Goal: Information Seeking & Learning: Understand process/instructions

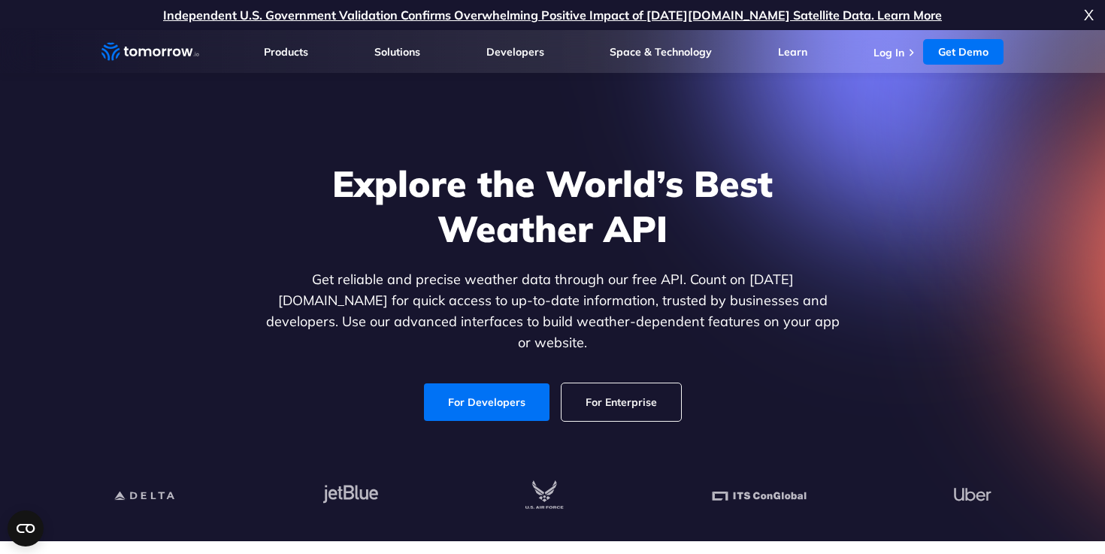
click at [468, 384] on link "For Developers" at bounding box center [487, 402] width 126 height 38
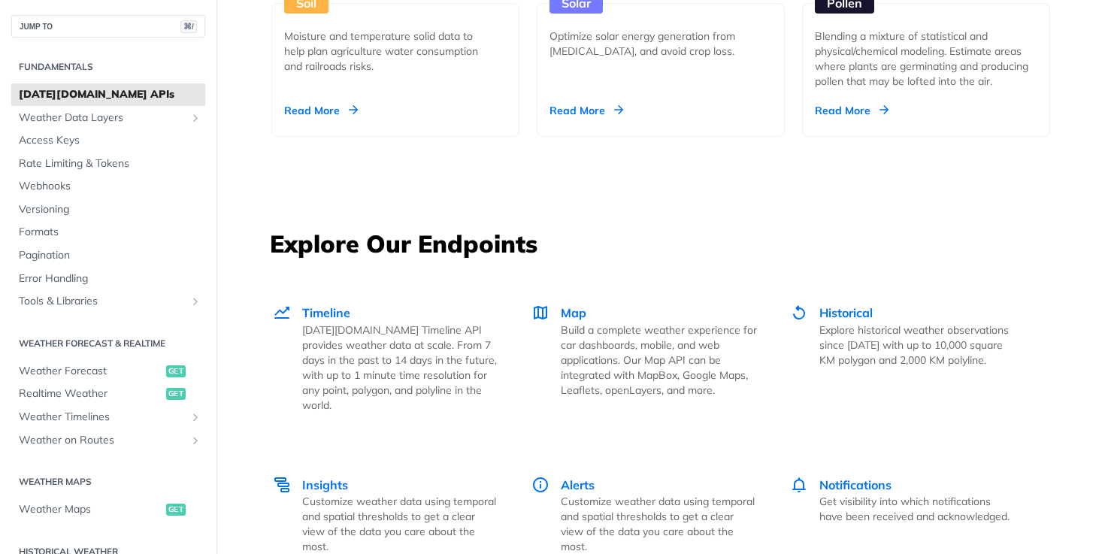
scroll to position [1882, 0]
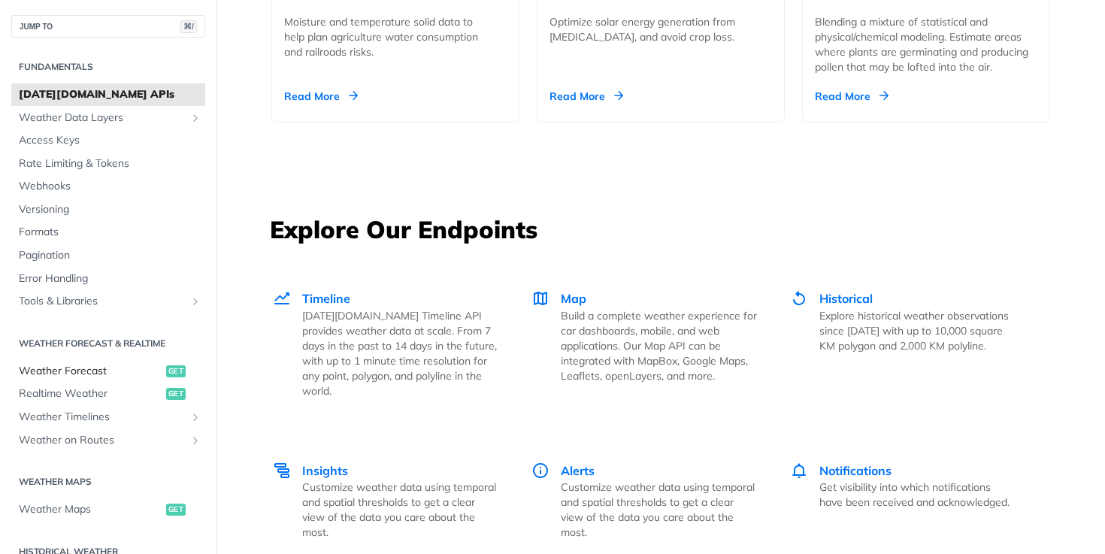
click at [74, 368] on span "Weather Forecast" at bounding box center [91, 371] width 144 height 15
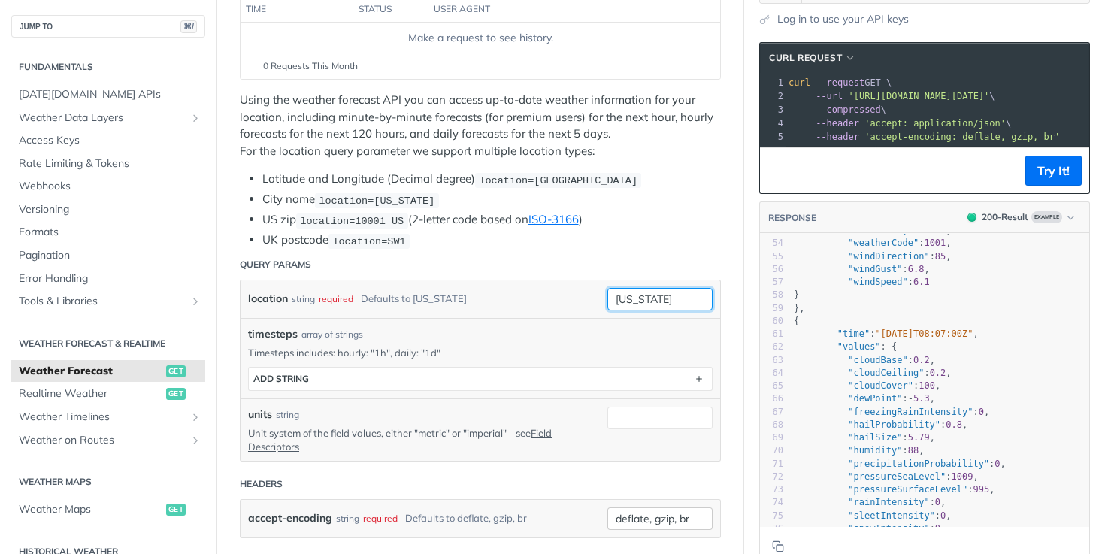
click at [651, 305] on input "[US_STATE]" at bounding box center [660, 299] width 105 height 23
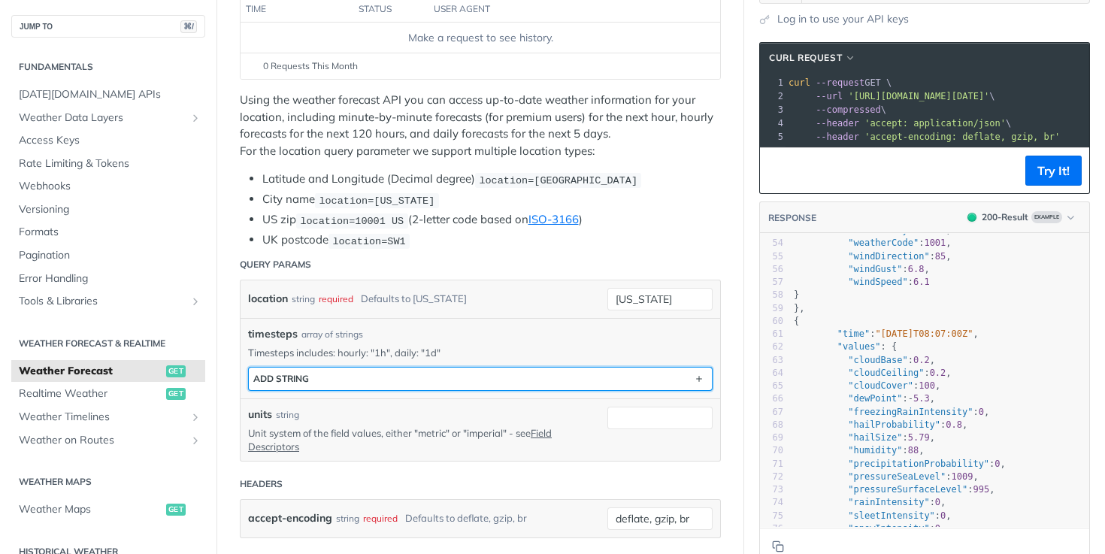
click at [550, 376] on button "ADD string" at bounding box center [480, 379] width 463 height 23
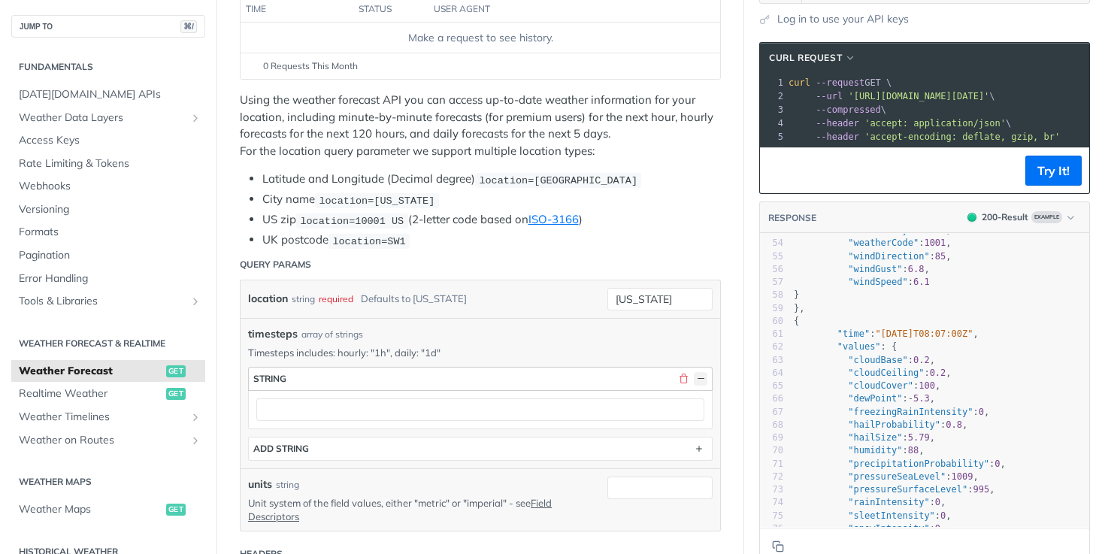
click at [698, 377] on button "button" at bounding box center [701, 379] width 14 height 14
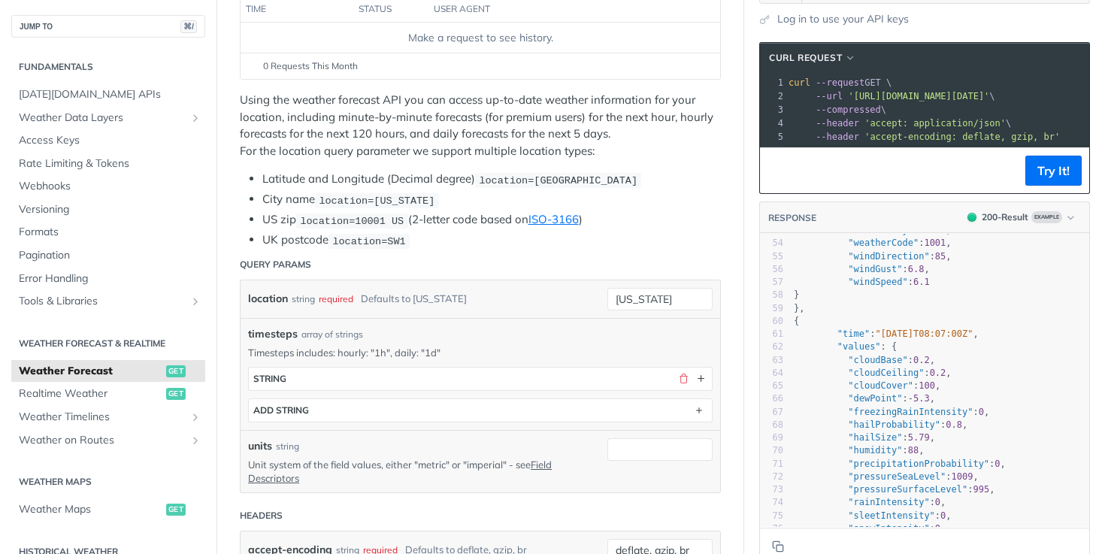
click at [554, 350] on p "Timesteps includes: hourly: "1h", daily: "1d"" at bounding box center [480, 353] width 465 height 14
click at [679, 298] on input "[US_STATE]" at bounding box center [660, 299] width 105 height 23
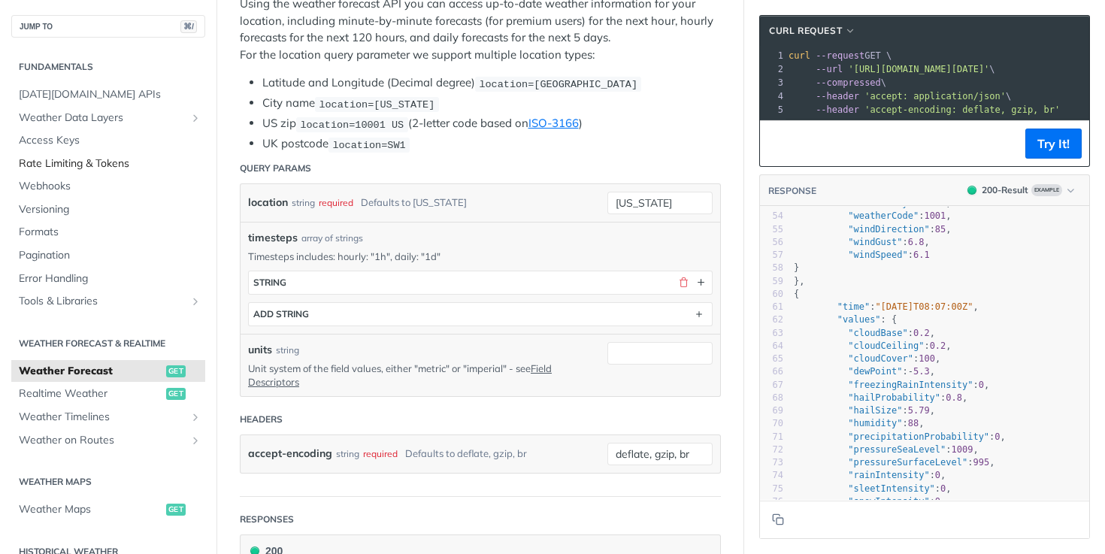
click at [89, 172] on link "Rate Limiting & Tokens" at bounding box center [108, 164] width 194 height 23
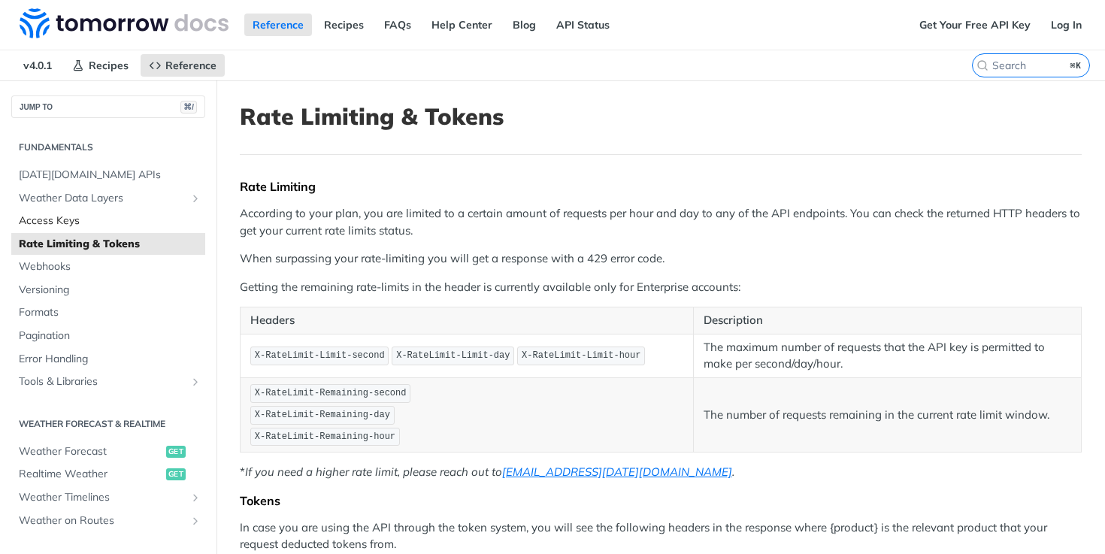
click at [138, 220] on span "Access Keys" at bounding box center [110, 221] width 183 height 15
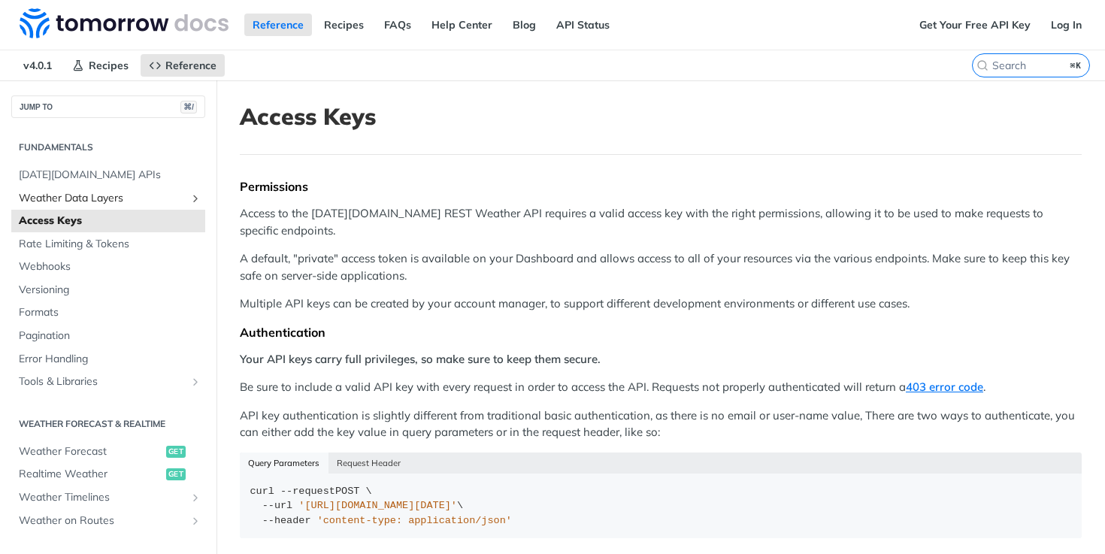
click at [126, 196] on span "Weather Data Layers" at bounding box center [102, 198] width 167 height 15
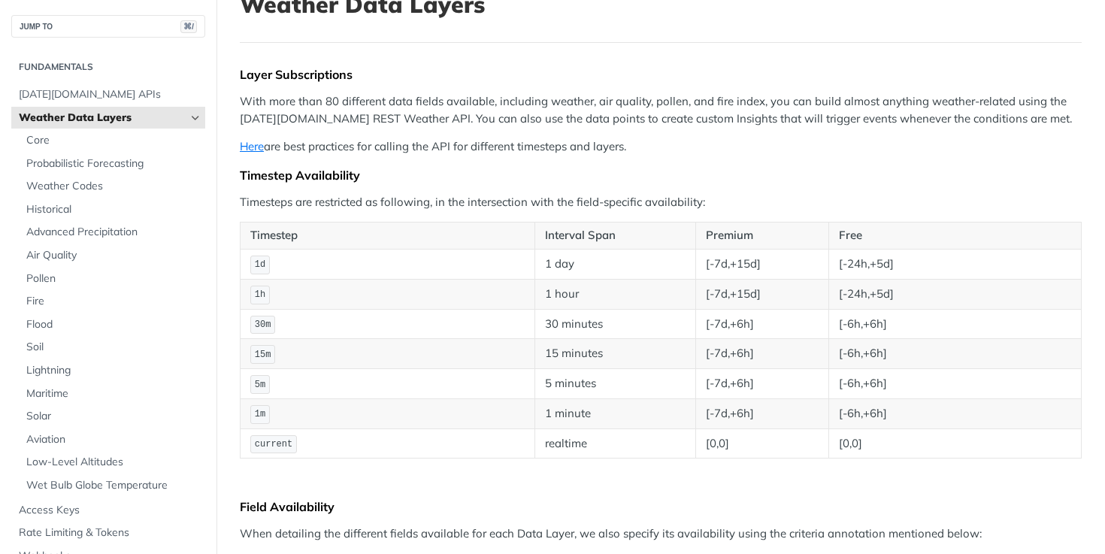
click at [138, 108] on link "Weather Data Layers" at bounding box center [108, 118] width 194 height 23
click at [104, 90] on span "[DATE][DOMAIN_NAME] APIs" at bounding box center [110, 94] width 183 height 15
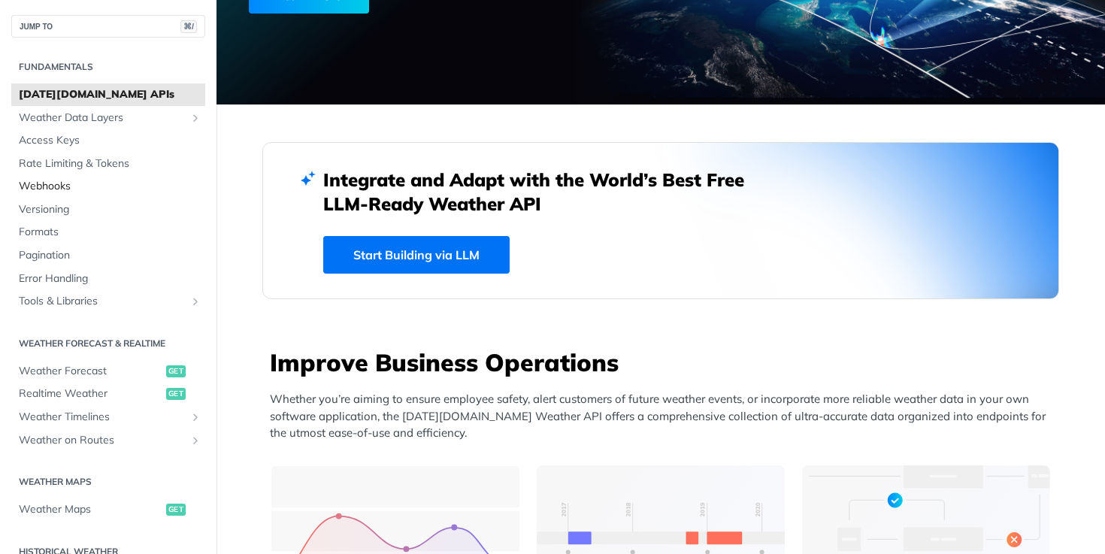
click at [70, 183] on span "Webhooks" at bounding box center [110, 186] width 183 height 15
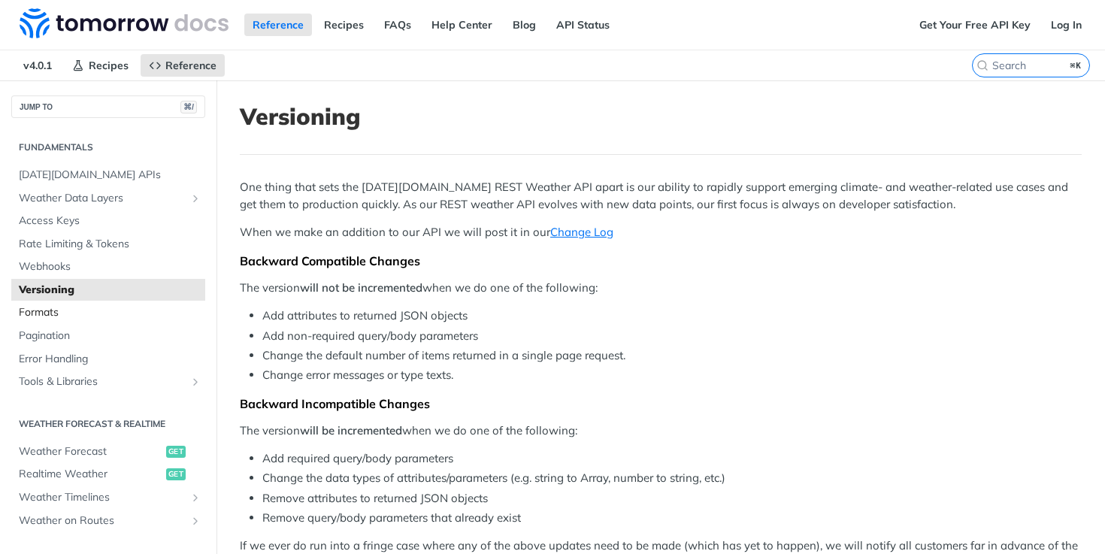
scroll to position [203, 0]
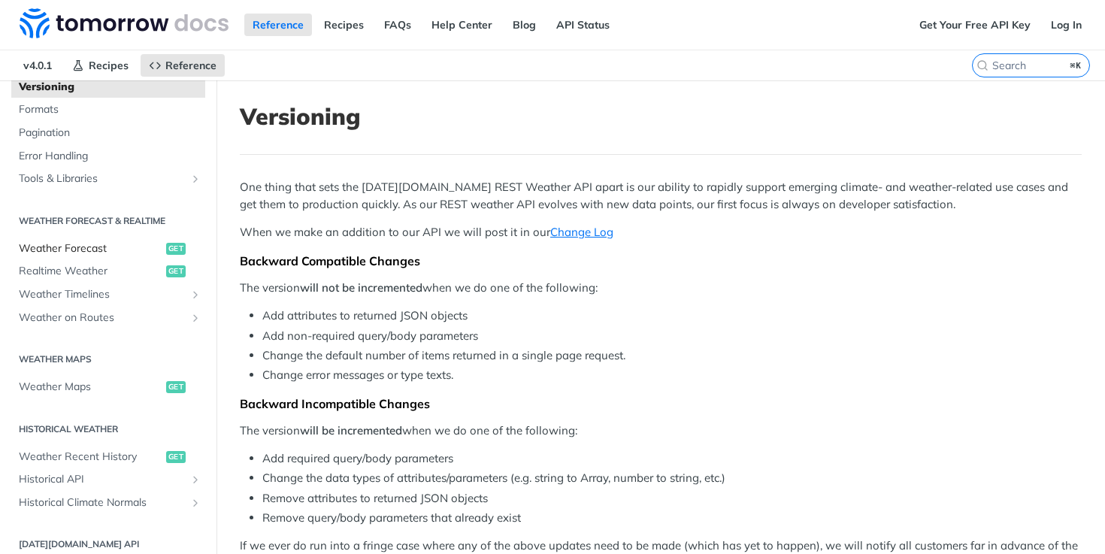
click at [105, 248] on span "Weather Forecast" at bounding box center [91, 248] width 144 height 15
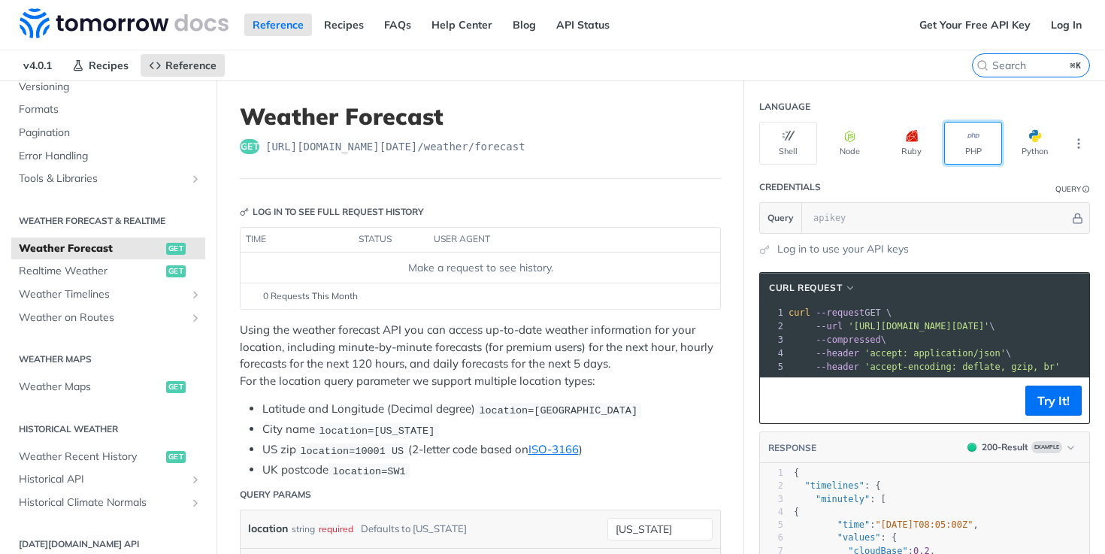
click at [976, 144] on button "PHP" at bounding box center [973, 143] width 58 height 43
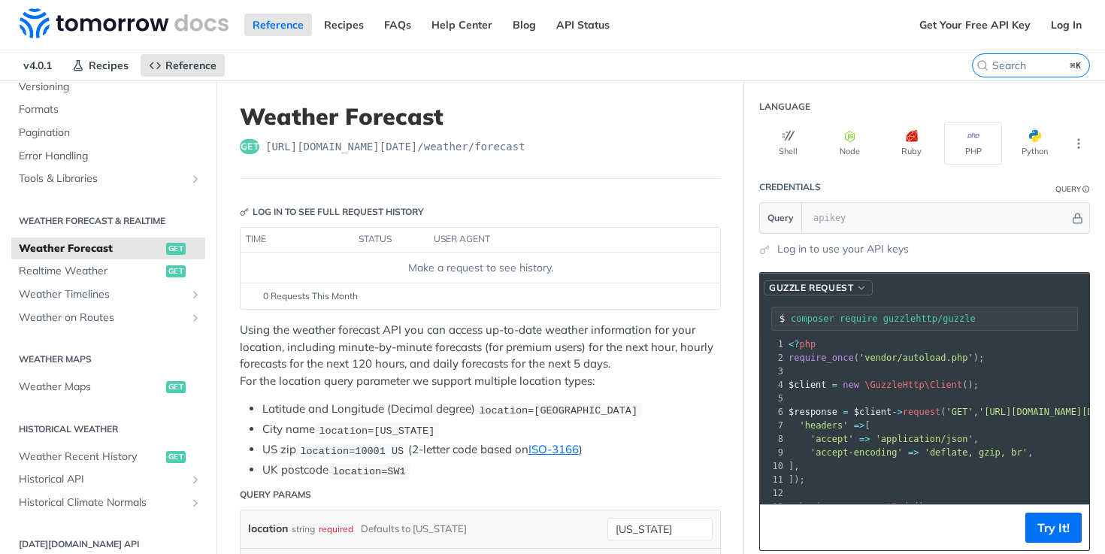
click at [845, 281] on span "Guzzle Request" at bounding box center [811, 288] width 84 height 14
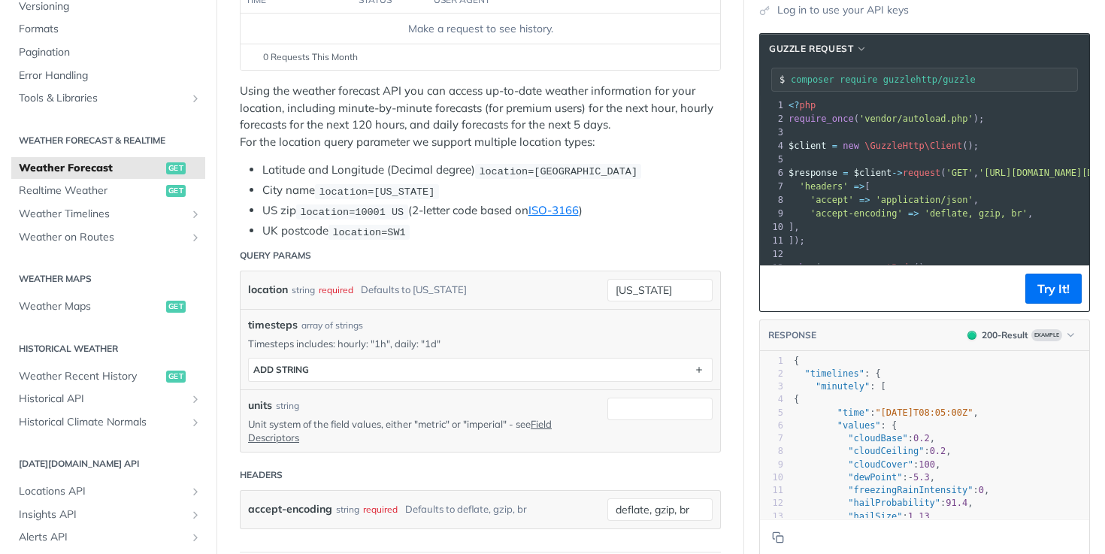
scroll to position [359, 0]
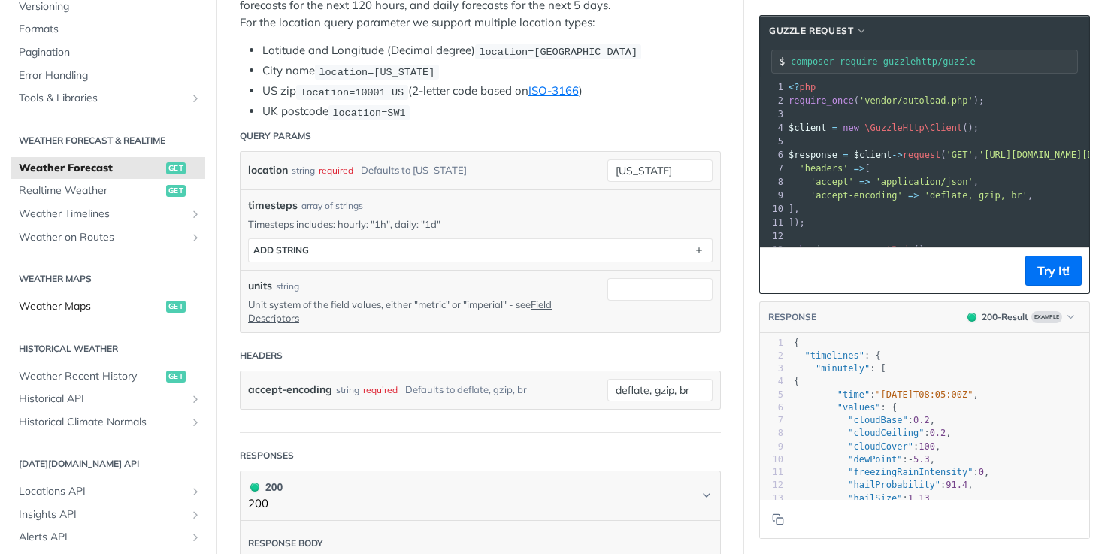
click at [133, 308] on span "Weather Maps" at bounding box center [91, 306] width 144 height 15
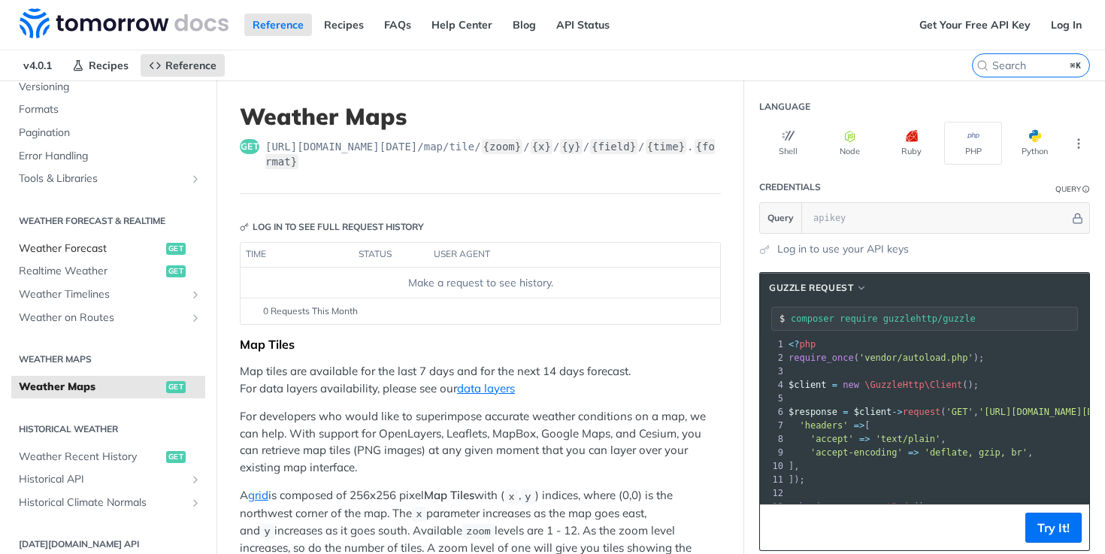
click at [127, 243] on span "Weather Forecast" at bounding box center [91, 248] width 144 height 15
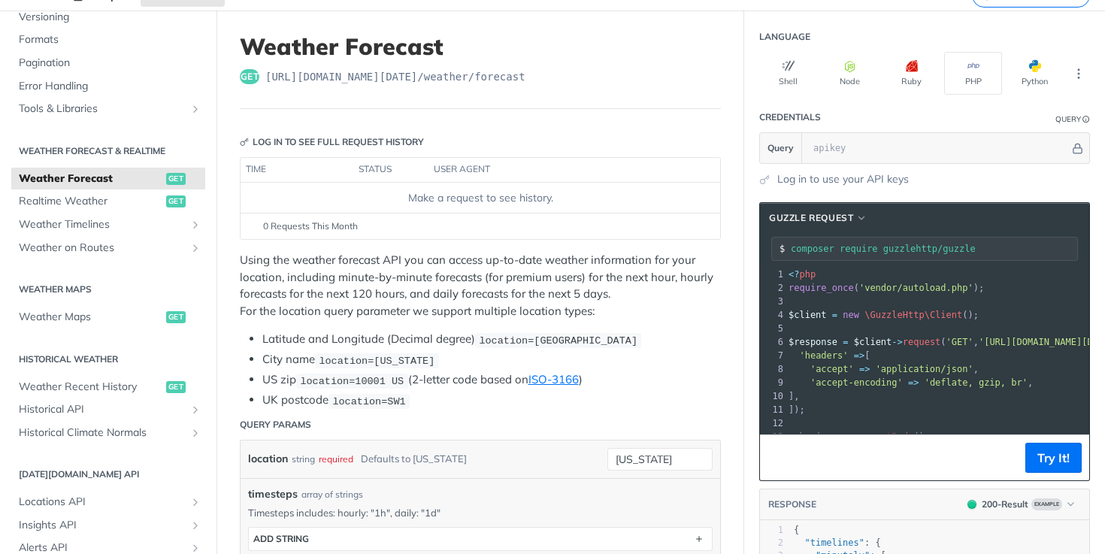
scroll to position [170, 0]
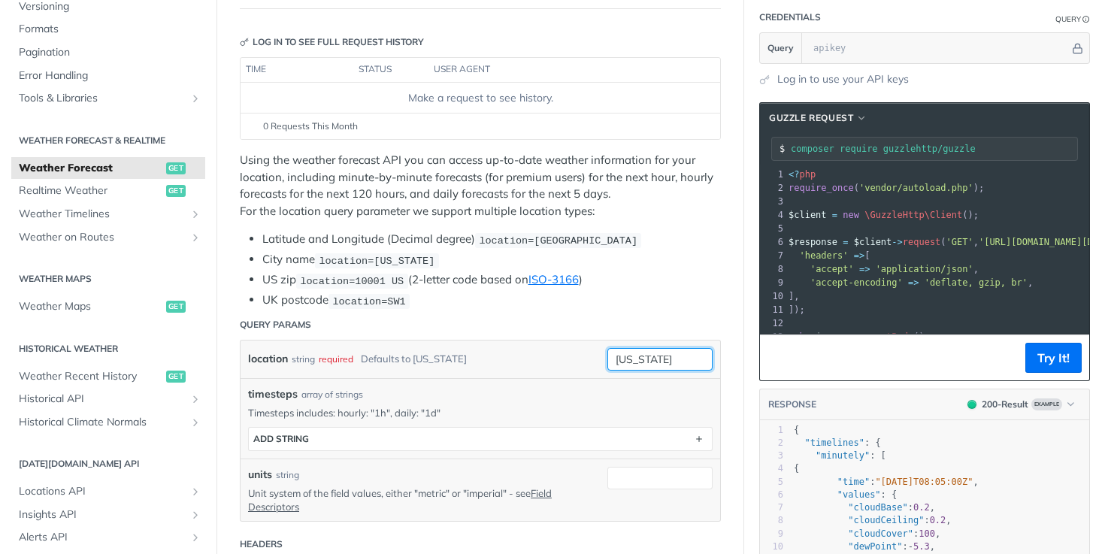
click at [663, 354] on input "[US_STATE]" at bounding box center [660, 359] width 105 height 23
type input "t"
type input "T"
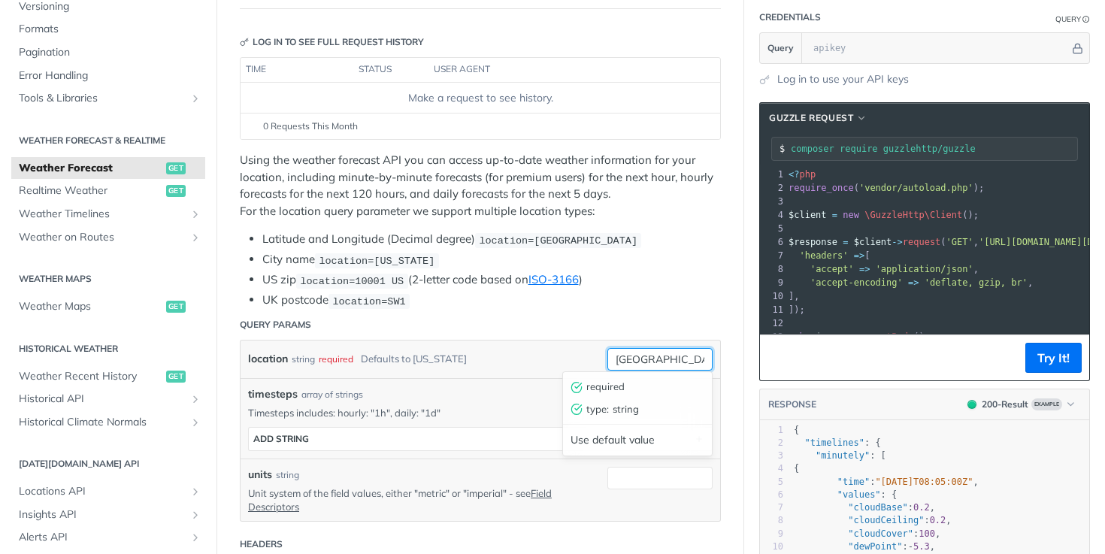
type input "[GEOGRAPHIC_DATA]"
click at [631, 273] on li "US zip location=10001 [GEOGRAPHIC_DATA] (2-letter code based on ISO-3166 )" at bounding box center [491, 279] width 459 height 17
click at [618, 356] on input "[GEOGRAPHIC_DATA]" at bounding box center [660, 359] width 105 height 23
click at [656, 299] on li "UK postcode location=SW1" at bounding box center [491, 300] width 459 height 17
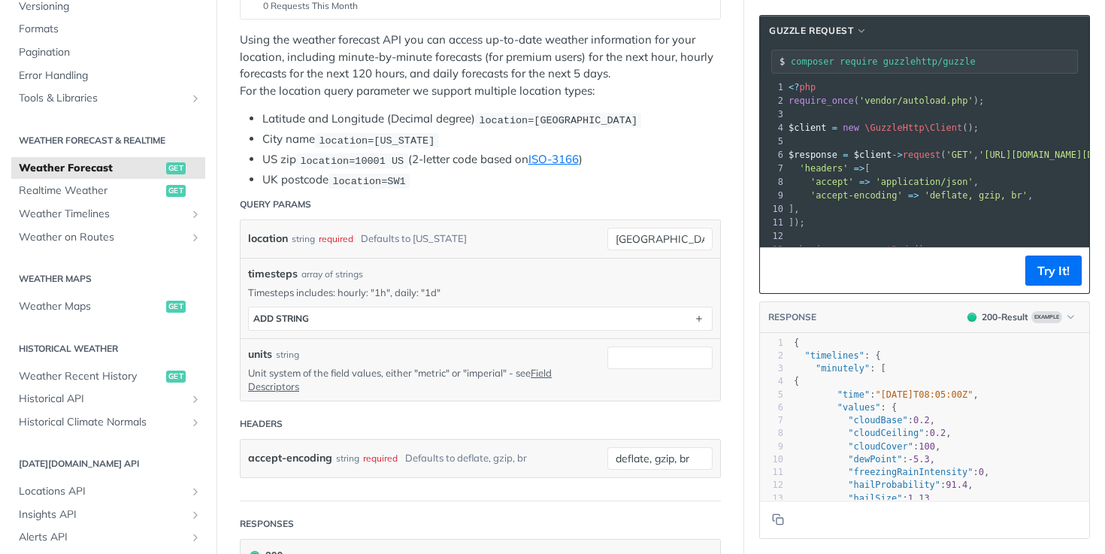
scroll to position [0, 0]
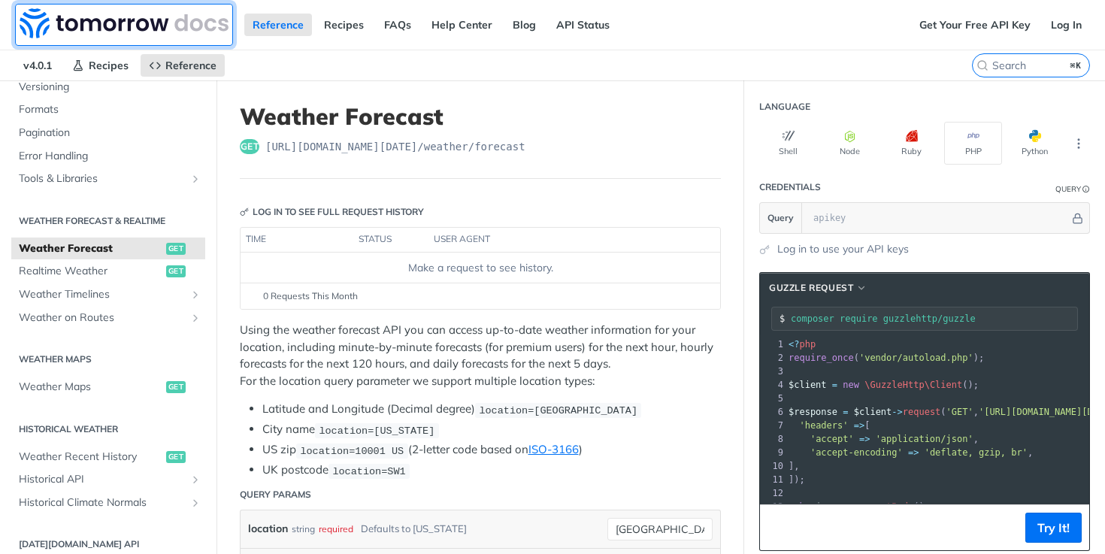
click at [120, 20] on img at bounding box center [124, 23] width 209 height 30
